Goal: Register for event/course

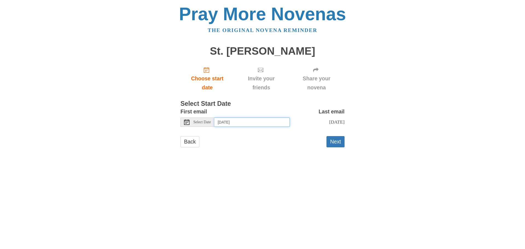
click at [240, 121] on input "Wednesday, August 20th" at bounding box center [251, 122] width 75 height 9
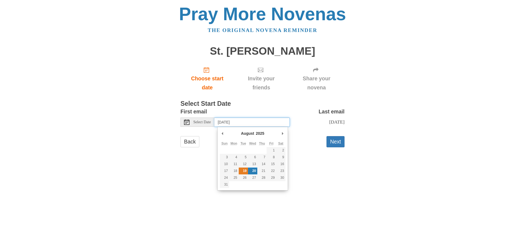
type input "Tuesday, August 19th"
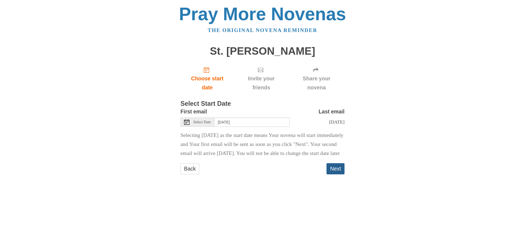
click at [334, 174] on button "Next" at bounding box center [335, 168] width 18 height 11
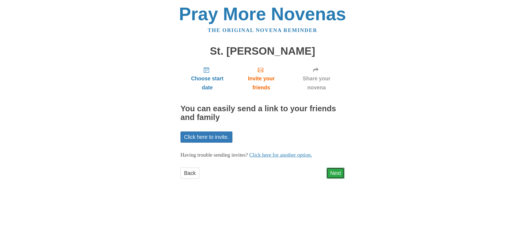
click at [336, 174] on link "Next" at bounding box center [335, 173] width 18 height 11
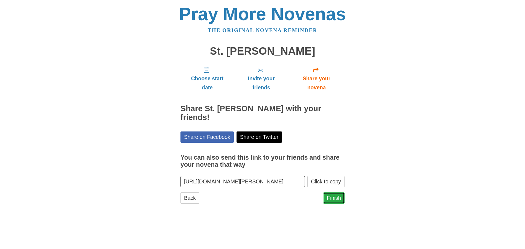
click at [337, 192] on link "Finish" at bounding box center [333, 197] width 21 height 11
